Goal: Information Seeking & Learning: Learn about a topic

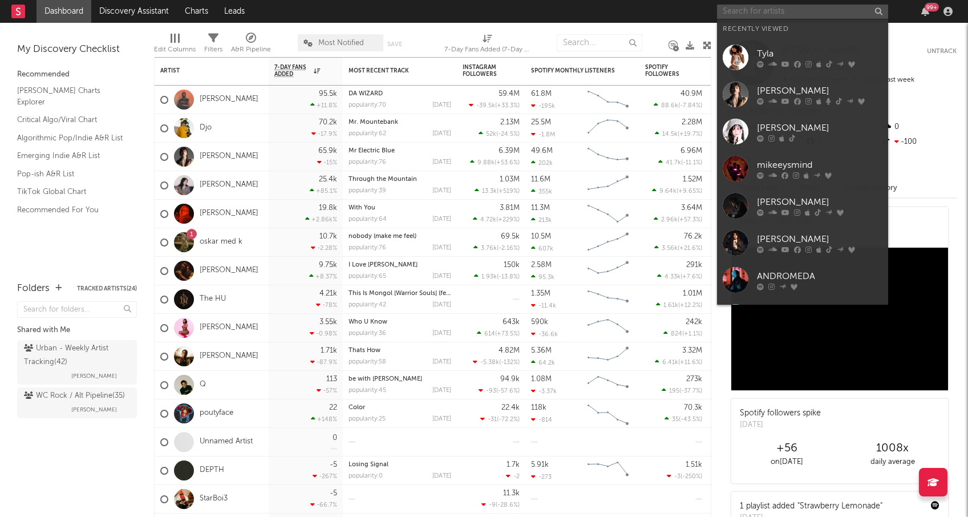
click at [768, 11] on input "text" at bounding box center [802, 12] width 171 height 14
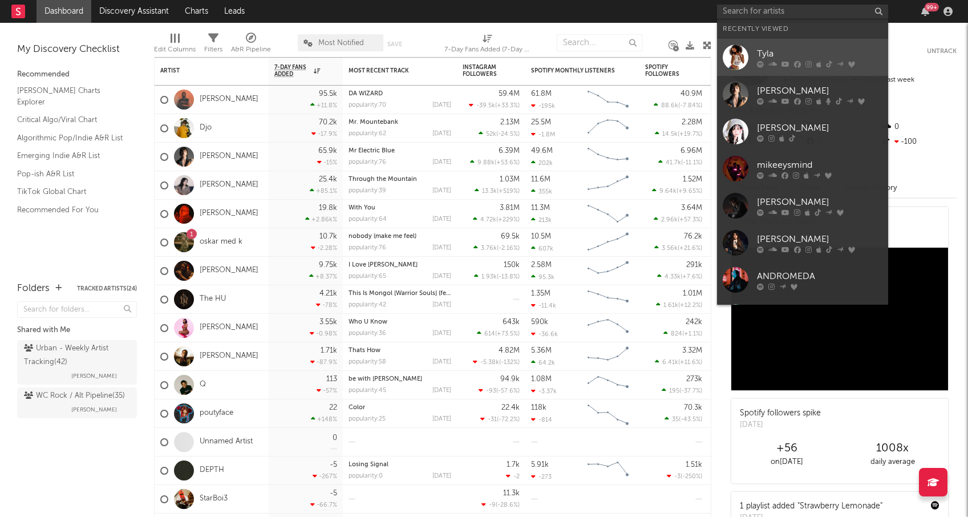
click at [773, 47] on div "Tyla" at bounding box center [819, 54] width 125 height 14
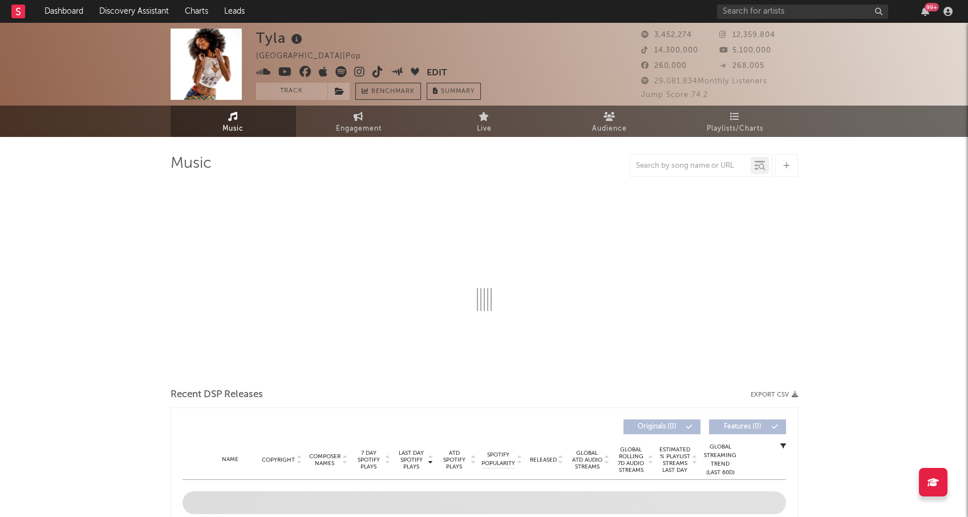
select select "6m"
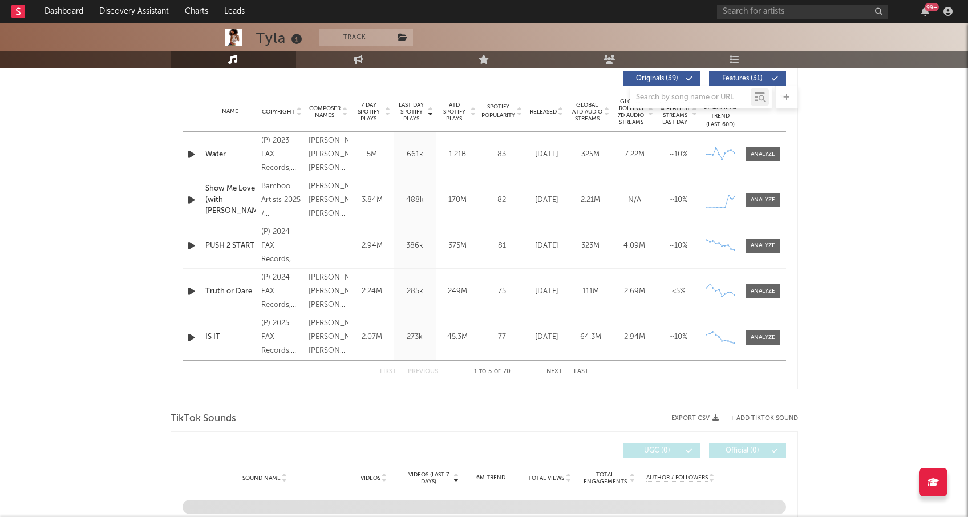
scroll to position [412, 0]
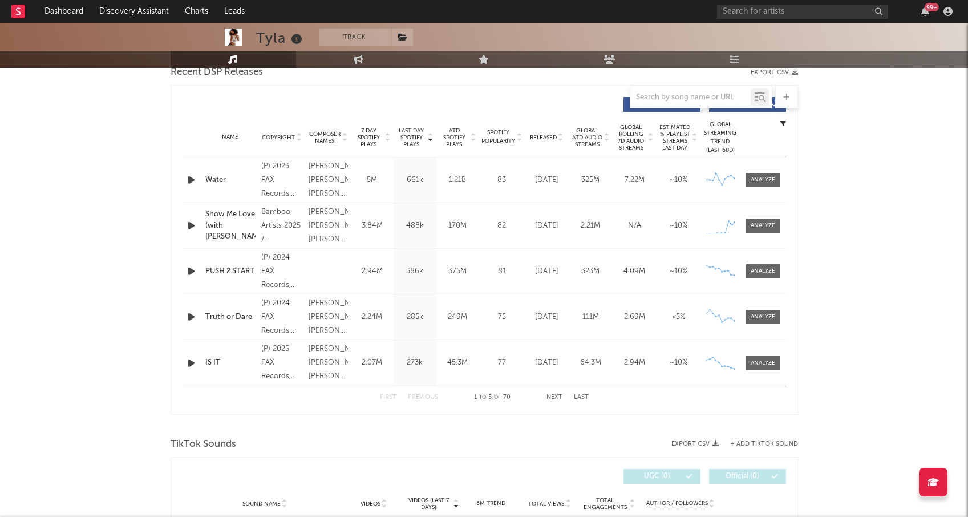
click at [553, 396] on button "Next" at bounding box center [554, 397] width 16 height 6
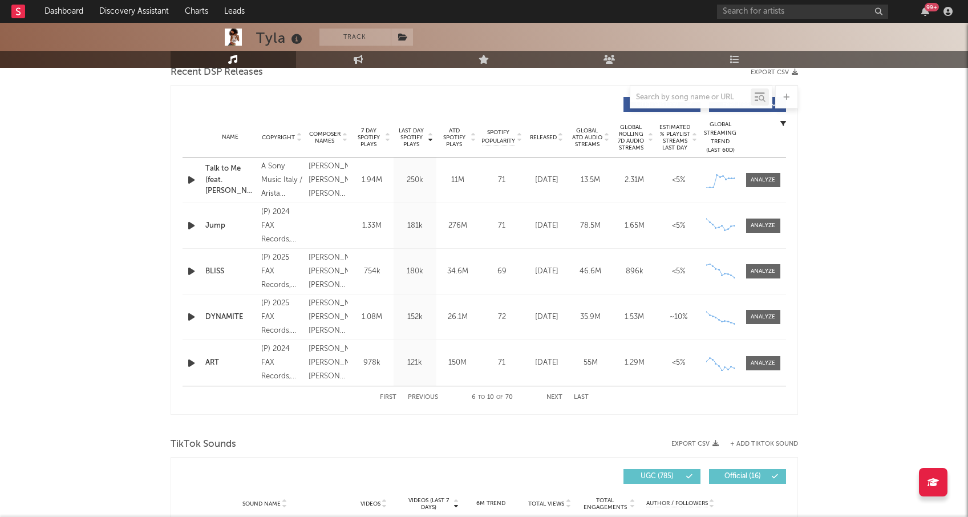
click at [555, 398] on button "Next" at bounding box center [554, 397] width 16 height 6
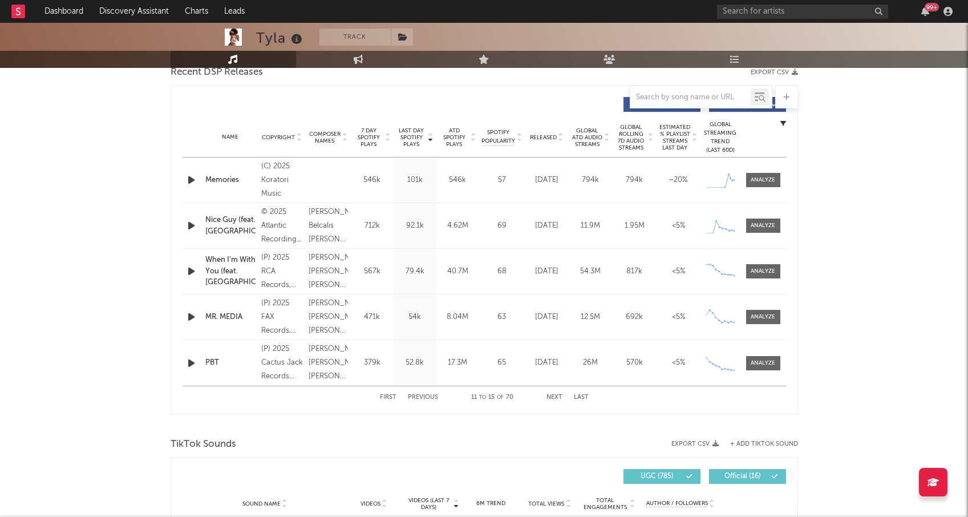
click at [557, 393] on div "First Previous 11 to 15 of 70 Next Last" at bounding box center [484, 397] width 209 height 22
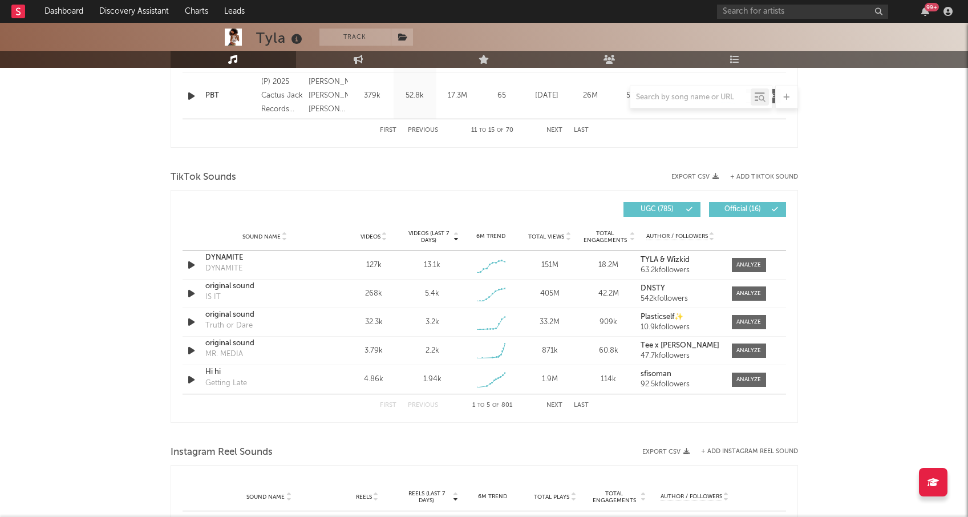
scroll to position [675, 0]
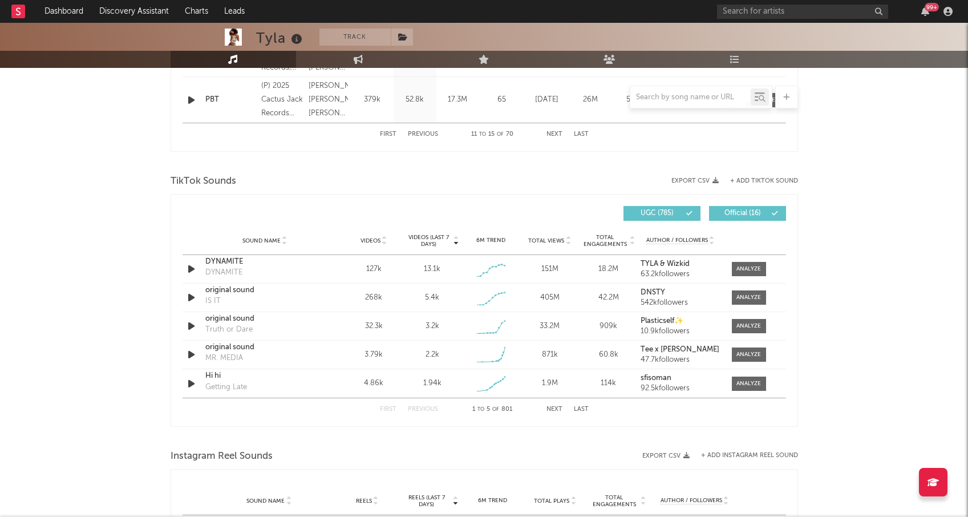
click at [553, 408] on button "Next" at bounding box center [554, 409] width 16 height 6
click at [552, 409] on button "Next" at bounding box center [554, 409] width 16 height 6
click at [744, 269] on div at bounding box center [748, 269] width 25 height 9
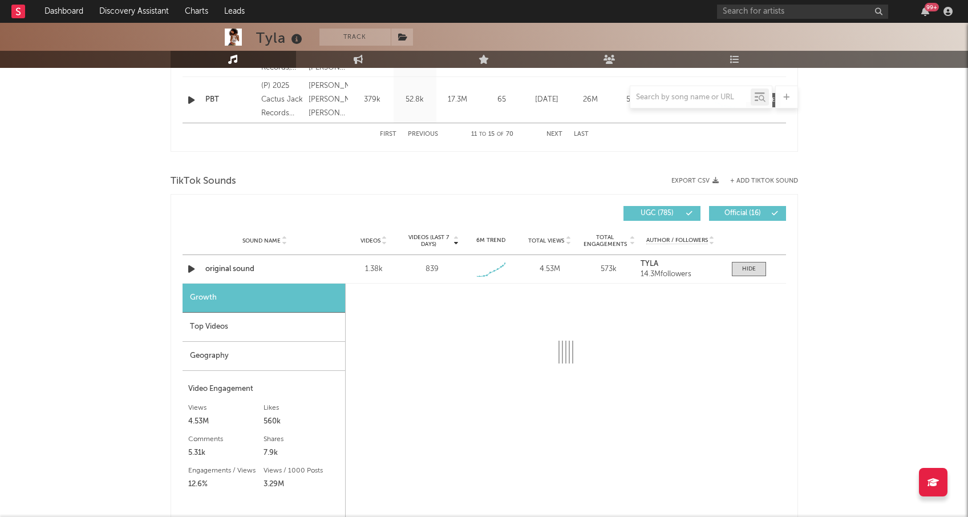
select select "1w"
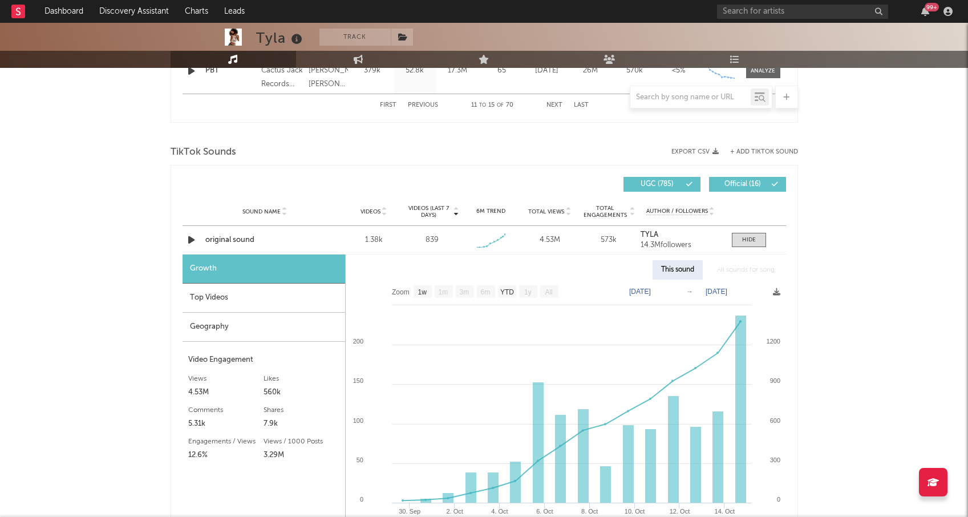
scroll to position [709, 0]
